Goal: Task Accomplishment & Management: Manage account settings

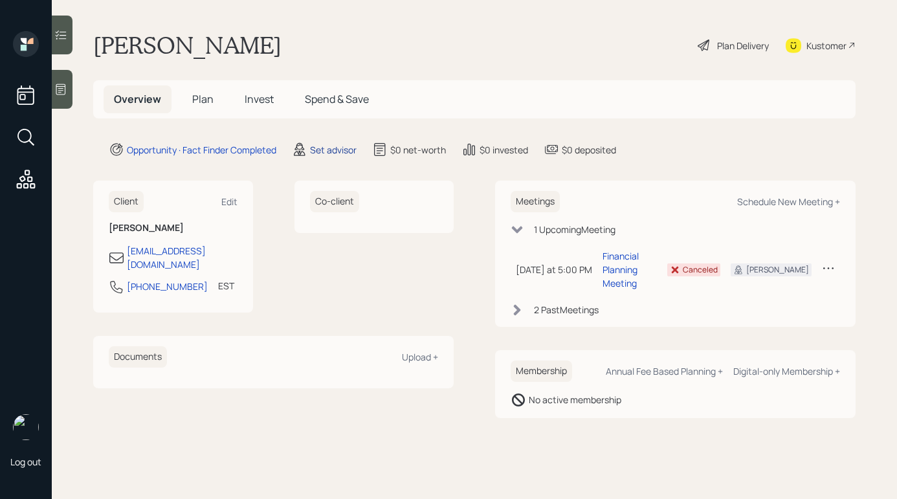
click at [329, 147] on div "Set advisor" at bounding box center [333, 150] width 47 height 14
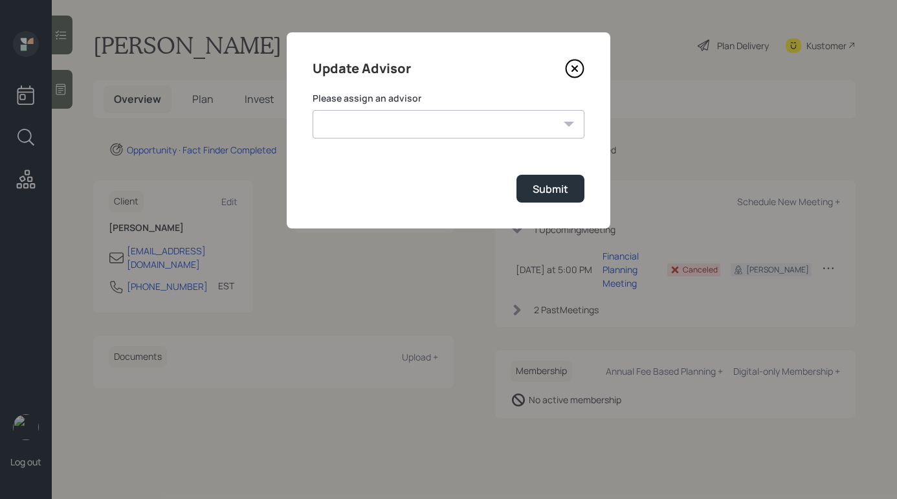
click at [410, 111] on select "[PERSON_NAME] [PERSON_NAME] End [PERSON_NAME] [PERSON_NAME] [PERSON_NAME] [PERS…" at bounding box center [449, 124] width 272 height 28
select select "b1d8ea90-abcc-42aa-86cc-4f33a132aacc"
click at [313, 110] on select "[PERSON_NAME] [PERSON_NAME] End [PERSON_NAME] [PERSON_NAME] [PERSON_NAME] [PERS…" at bounding box center [449, 124] width 272 height 28
click at [547, 186] on div "Submit" at bounding box center [551, 189] width 36 height 14
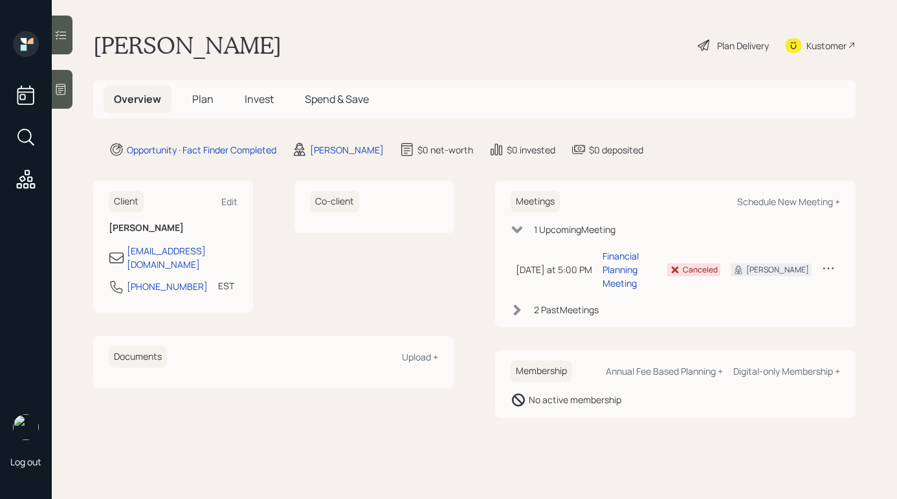
click at [758, 39] on div "Plan Delivery" at bounding box center [743, 46] width 52 height 14
click at [781, 196] on div "Schedule New Meeting +" at bounding box center [788, 201] width 103 height 12
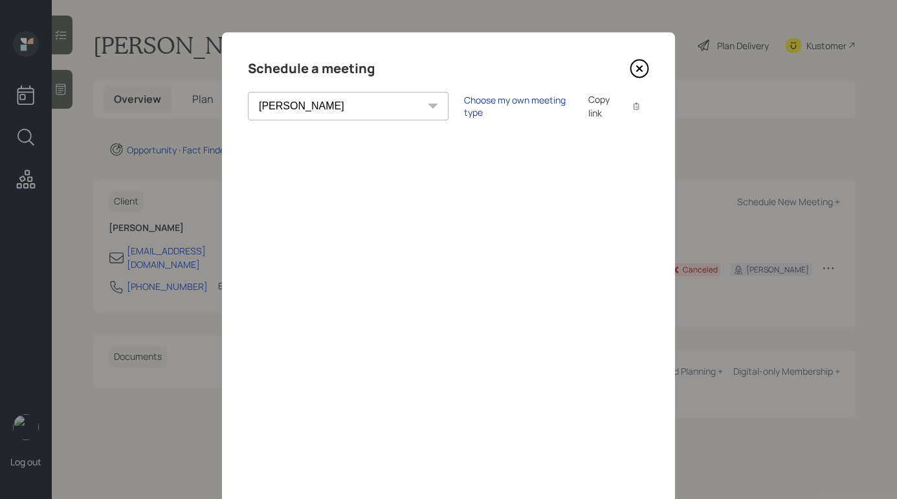
click at [487, 106] on div "Choose my own meeting type" at bounding box center [518, 106] width 109 height 25
click at [487, 106] on div "Use meeting type for lifecycle stage" at bounding box center [561, 106] width 149 height 12
click at [324, 108] on select "Theresa Spinello Matthew Burke Eitan Bar-David Ian Yamey Trevor Nelson Christia…" at bounding box center [348, 106] width 201 height 28
click at [248, 92] on select "Theresa Spinello Matthew Burke Eitan Bar-David Ian Yamey Trevor Nelson Christia…" at bounding box center [348, 106] width 201 height 28
click at [329, 107] on select "Theresa Spinello Matthew Burke Eitan Bar-David Ian Yamey Trevor Nelson Christia…" at bounding box center [348, 106] width 201 height 28
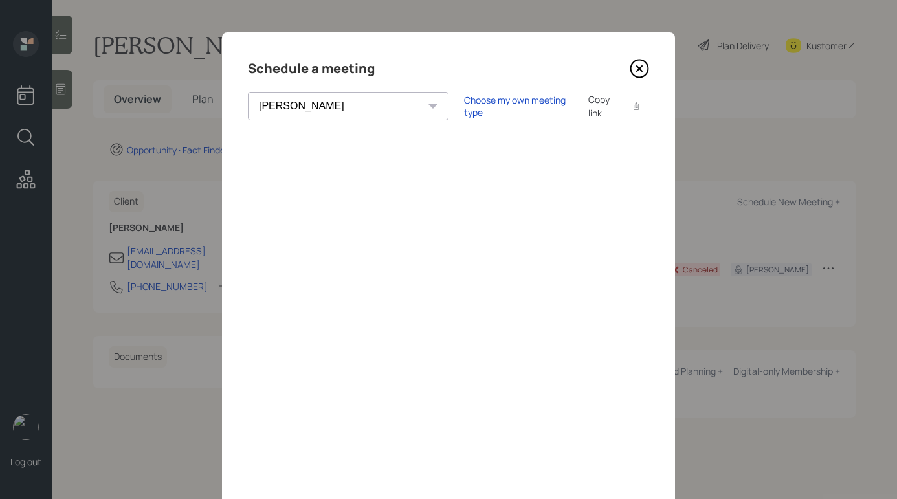
click at [248, 92] on select "Theresa Spinello Matthew Burke Eitan Bar-David Ian Yamey Trevor Nelson Christia…" at bounding box center [348, 106] width 201 height 28
click at [298, 106] on select "Theresa Spinello Matthew Burke Eitan Bar-David Ian Yamey Trevor Nelson Christia…" at bounding box center [348, 106] width 201 height 28
select select "b1d8ea90-abcc-42aa-86cc-4f33a132aacc"
click at [248, 92] on select "Theresa Spinello Matthew Burke Eitan Bar-David Ian Yamey Trevor Nelson Christia…" at bounding box center [348, 106] width 201 height 28
click at [640, 65] on icon at bounding box center [639, 68] width 19 height 19
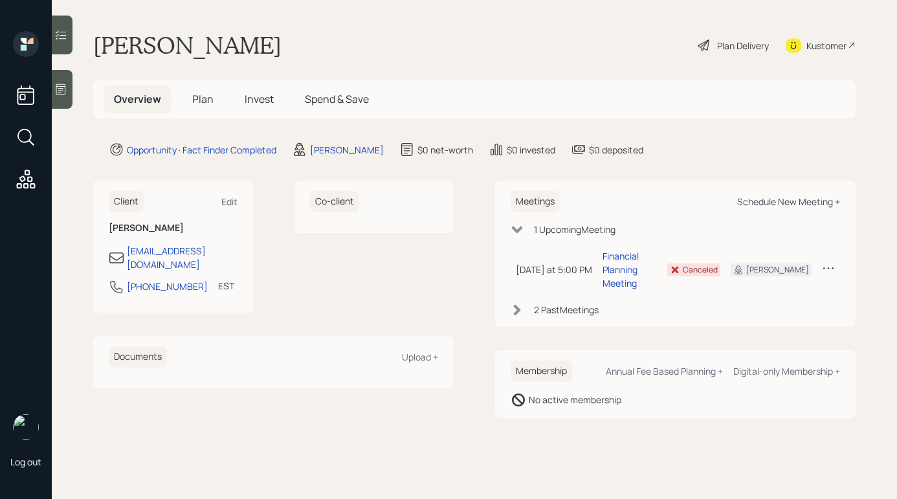
click at [762, 198] on div "Schedule New Meeting +" at bounding box center [788, 201] width 103 height 12
select select "b1d8ea90-abcc-42aa-86cc-4f33a132aacc"
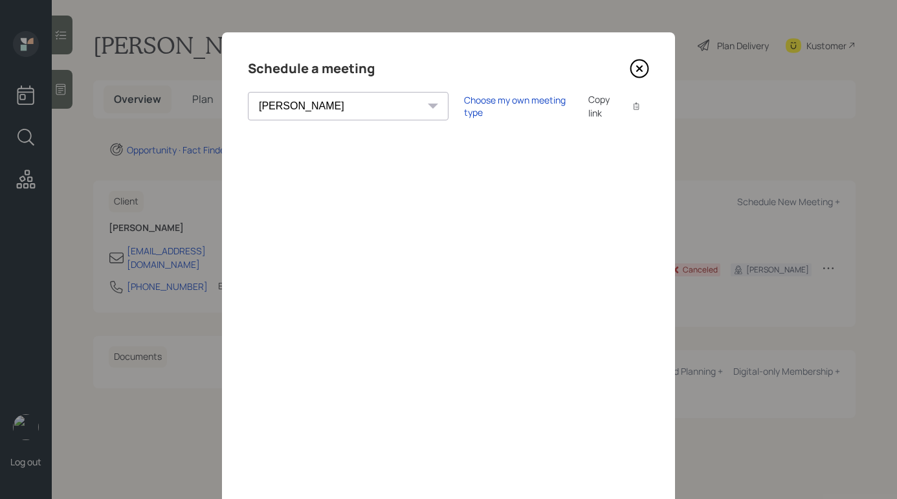
click at [647, 70] on icon at bounding box center [639, 68] width 17 height 17
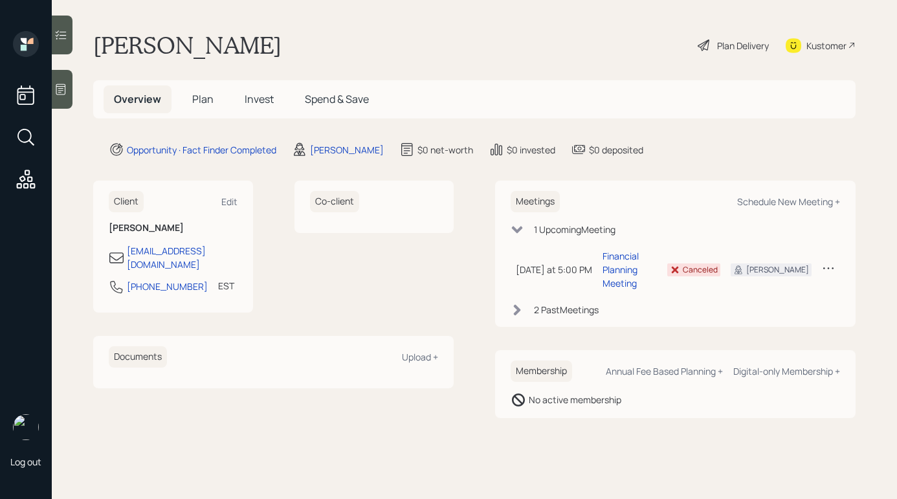
click at [214, 104] on h5 "Plan" at bounding box center [203, 99] width 42 height 28
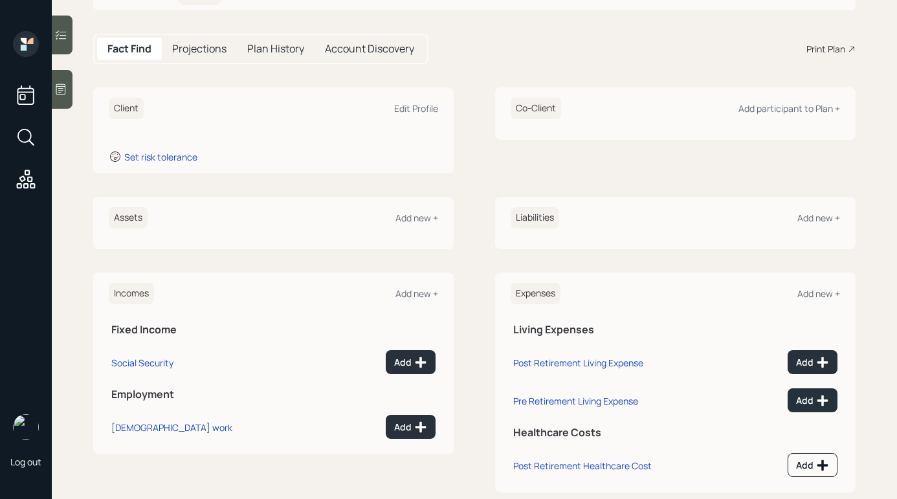
scroll to position [133, 0]
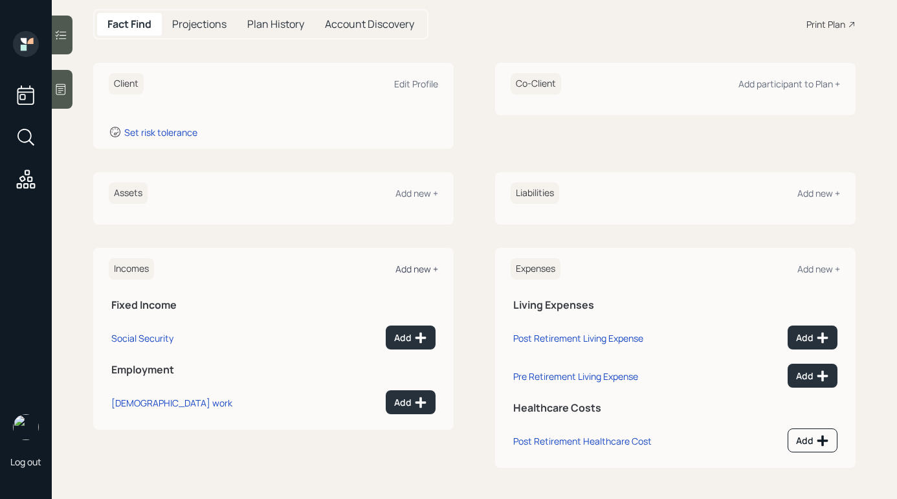
click at [424, 270] on div "Add new +" at bounding box center [416, 269] width 43 height 12
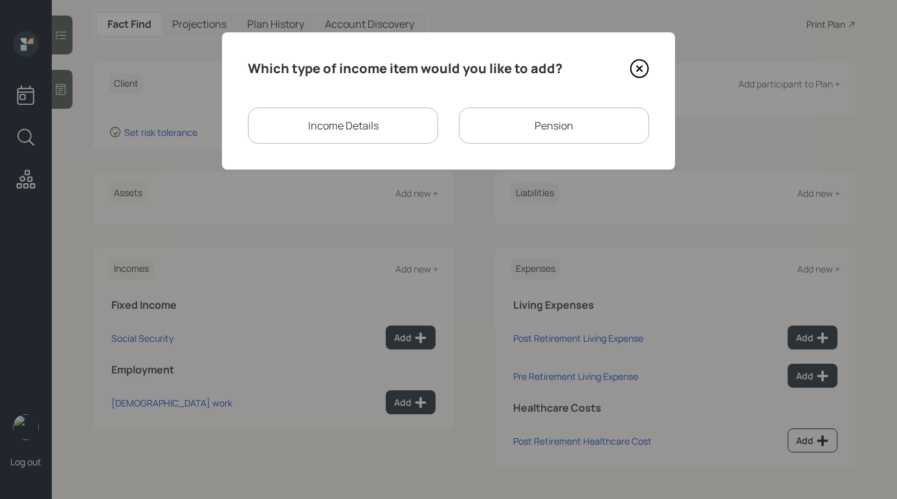
click at [503, 123] on div "Pension" at bounding box center [554, 125] width 190 height 36
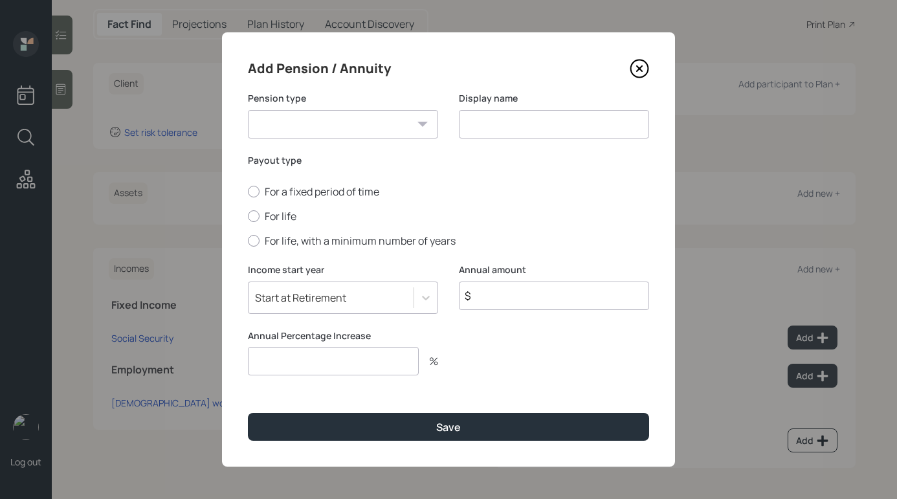
click at [395, 116] on select "Pension Annuity" at bounding box center [343, 124] width 190 height 28
select select "pension"
click at [248, 110] on select "Pension Annuity" at bounding box center [343, 124] width 190 height 28
click at [639, 66] on icon at bounding box center [639, 68] width 19 height 19
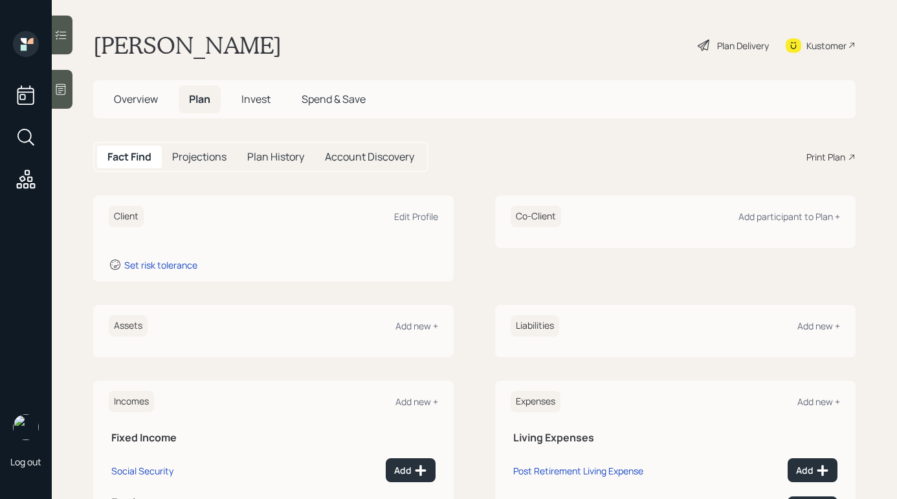
click at [720, 44] on div "Plan Delivery" at bounding box center [743, 46] width 52 height 14
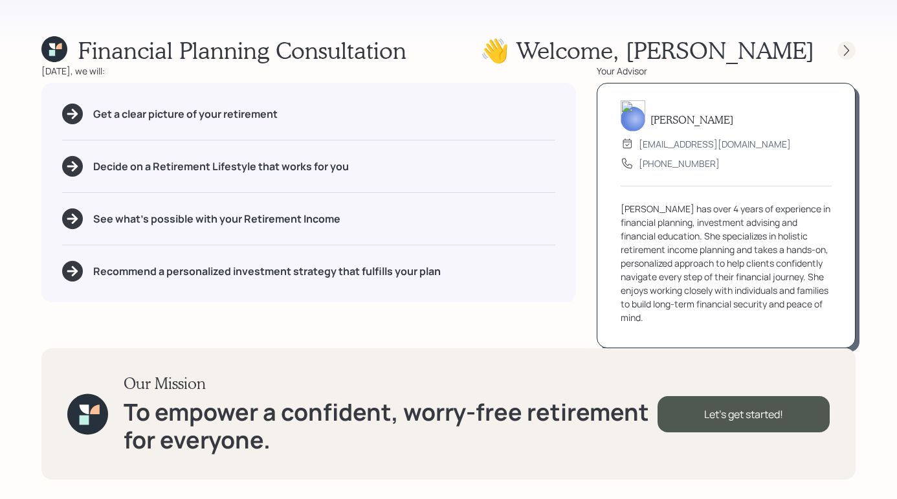
click at [851, 47] on icon at bounding box center [846, 50] width 13 height 13
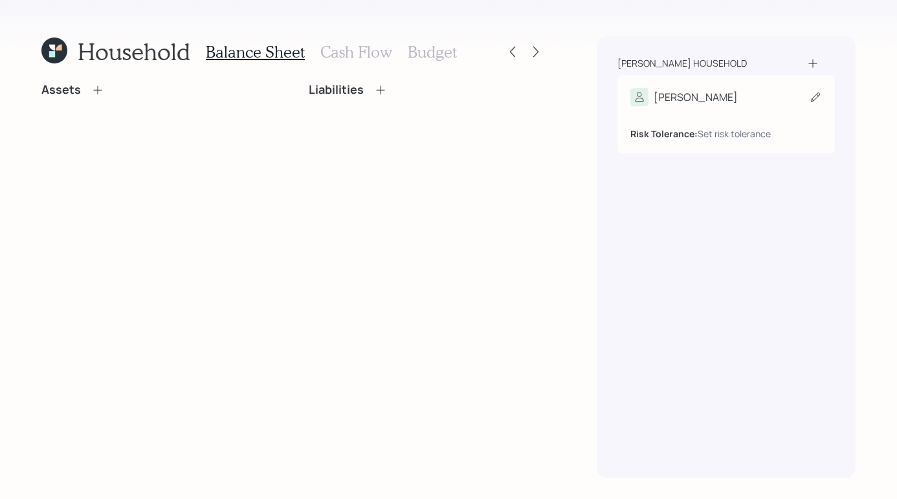
click at [720, 100] on div "William" at bounding box center [726, 97] width 192 height 18
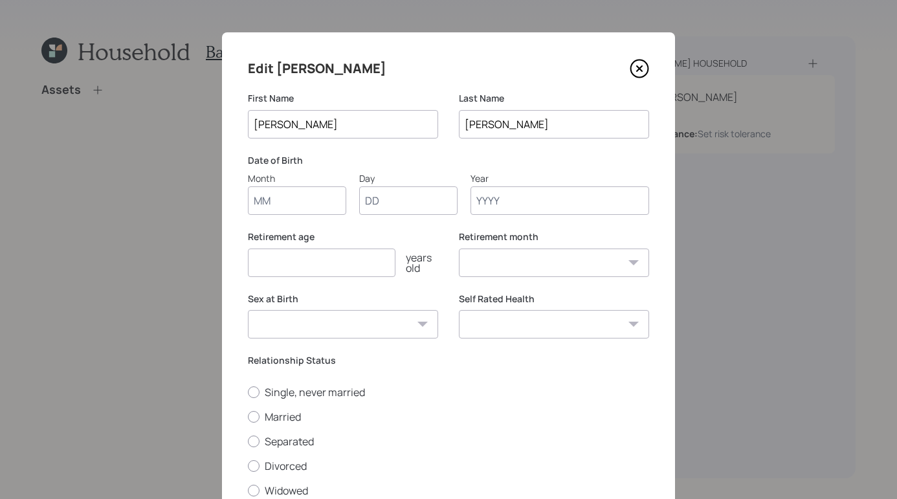
click at [283, 205] on input "Month" at bounding box center [297, 200] width 98 height 28
type input "01"
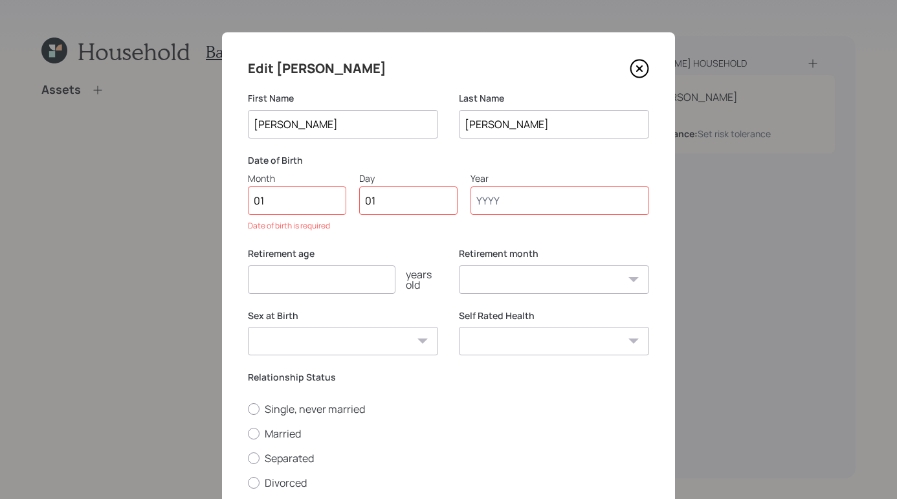
drag, startPoint x: 272, startPoint y: 207, endPoint x: 173, endPoint y: 190, distance: 101.1
click at [175, 193] on div "Edit William First Name William Last Name Bappert Date of Birth Month 01 Day 01…" at bounding box center [448, 249] width 897 height 499
drag, startPoint x: 388, startPoint y: 197, endPoint x: 324, endPoint y: 190, distance: 64.5
click at [328, 196] on div "Month Day 01 Year" at bounding box center [448, 192] width 401 height 43
click at [649, 70] on div "Edit William First Name William Last Name Bappert Date of Birth Month Day Year …" at bounding box center [448, 307] width 453 height 551
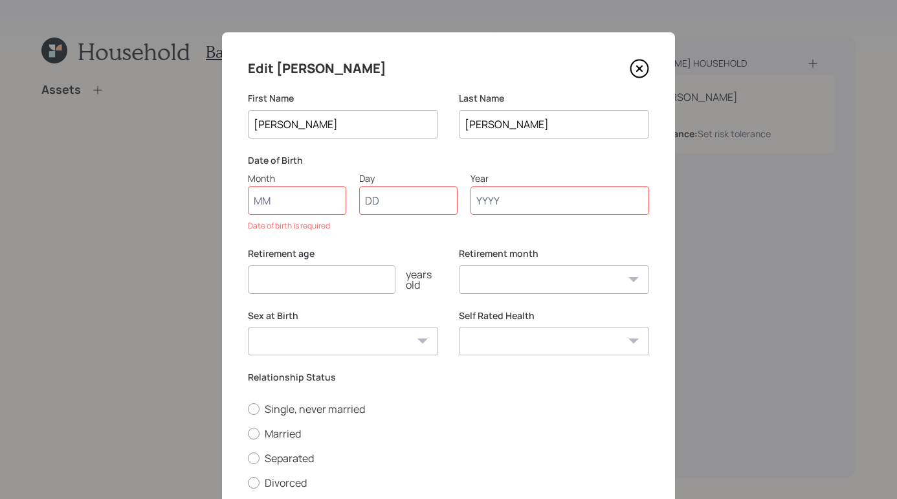
click at [643, 70] on icon at bounding box center [639, 68] width 19 height 19
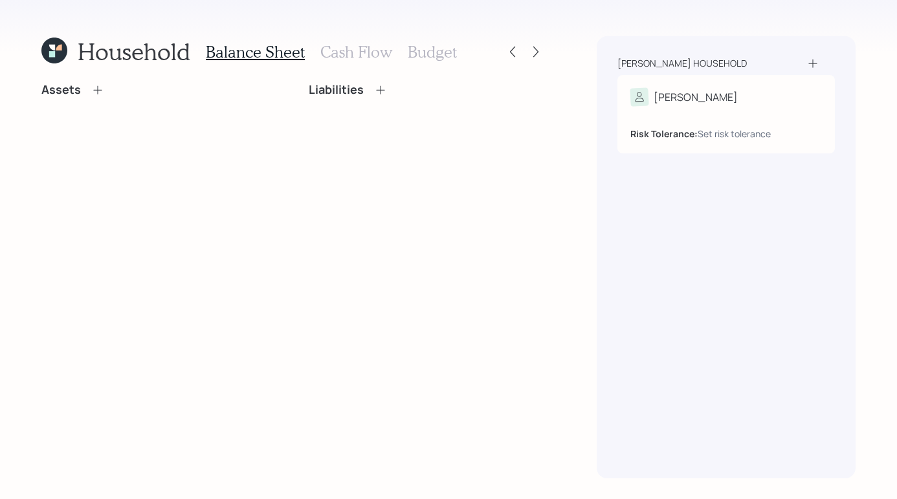
click at [362, 56] on h3 "Cash Flow" at bounding box center [356, 52] width 72 height 19
